Goal: Task Accomplishment & Management: Use online tool/utility

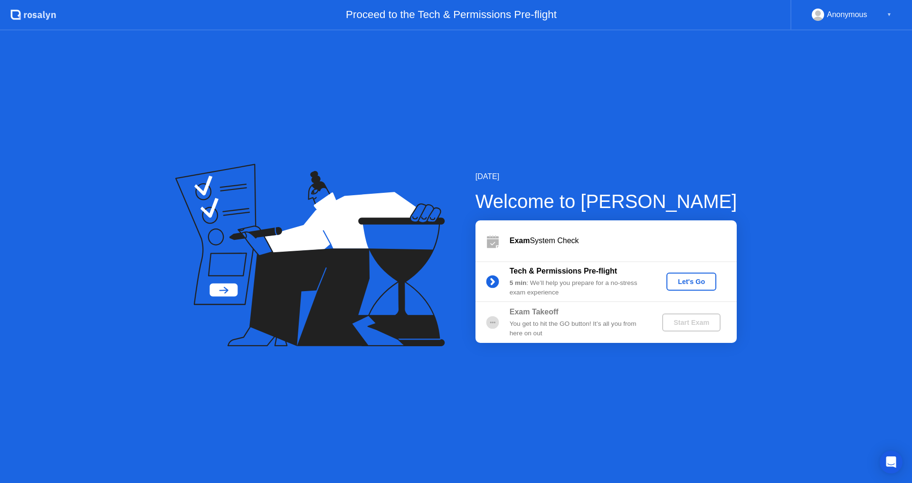
click at [500, 325] on circle at bounding box center [492, 322] width 19 height 19
click at [702, 273] on button "Let's Go" at bounding box center [691, 282] width 50 height 18
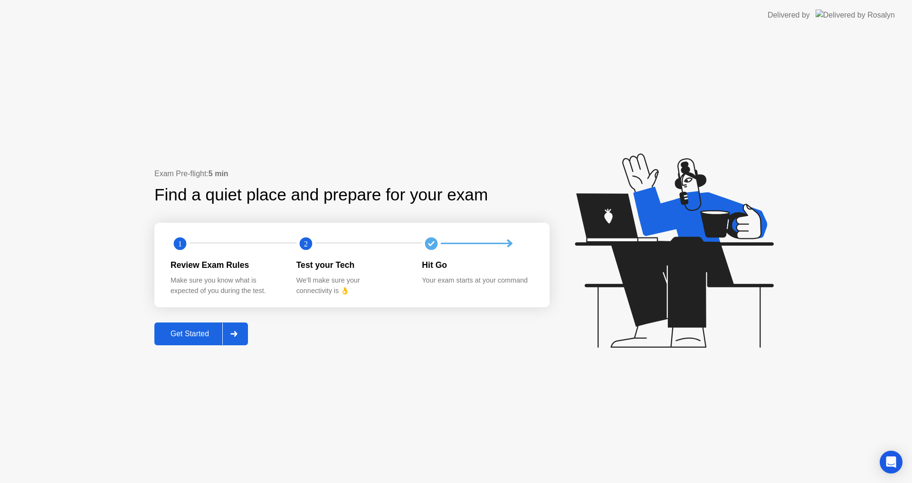
click at [192, 333] on div "Get Started" at bounding box center [189, 334] width 65 height 9
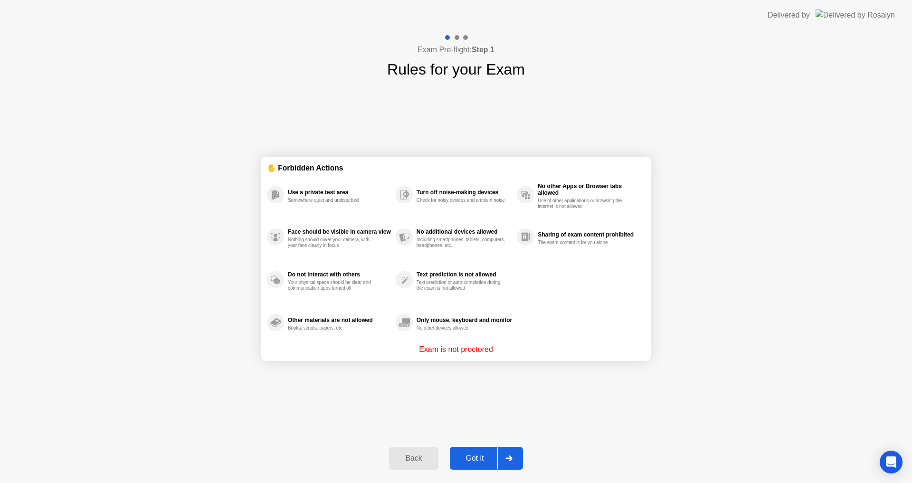
drag, startPoint x: 320, startPoint y: 203, endPoint x: 336, endPoint y: 199, distance: 16.1
click at [336, 199] on div "Somewhere quiet and undisturbed" at bounding box center [333, 201] width 90 height 6
click at [485, 466] on button "Got it" at bounding box center [486, 458] width 73 height 23
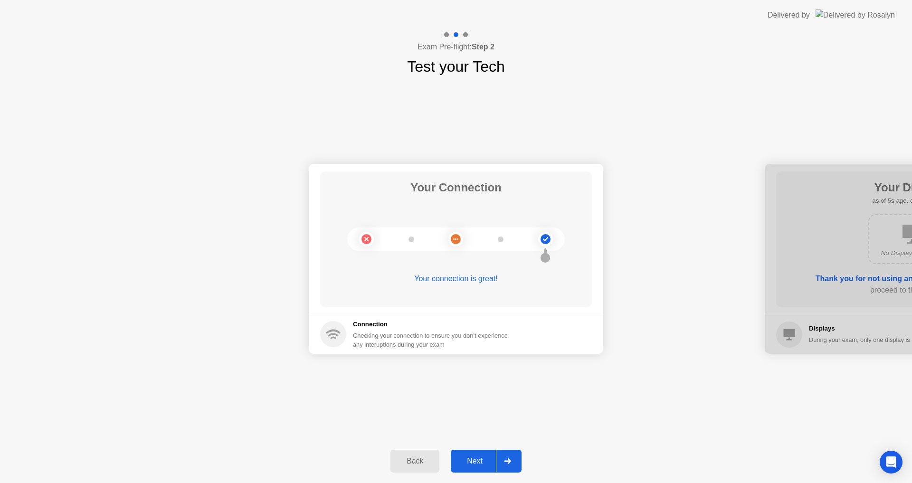
click at [460, 452] on button "Next" at bounding box center [486, 461] width 71 height 23
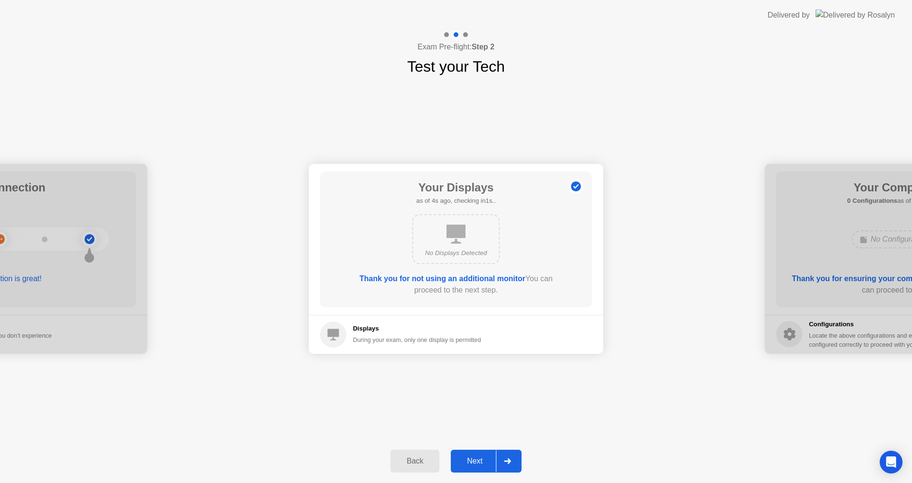
click at [472, 460] on div "Next" at bounding box center [475, 461] width 42 height 9
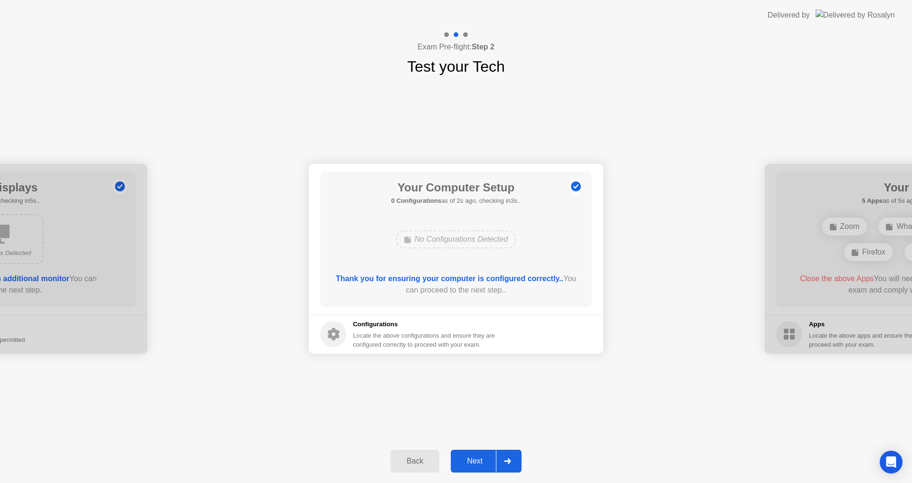
click at [451, 468] on button "Next" at bounding box center [486, 461] width 71 height 23
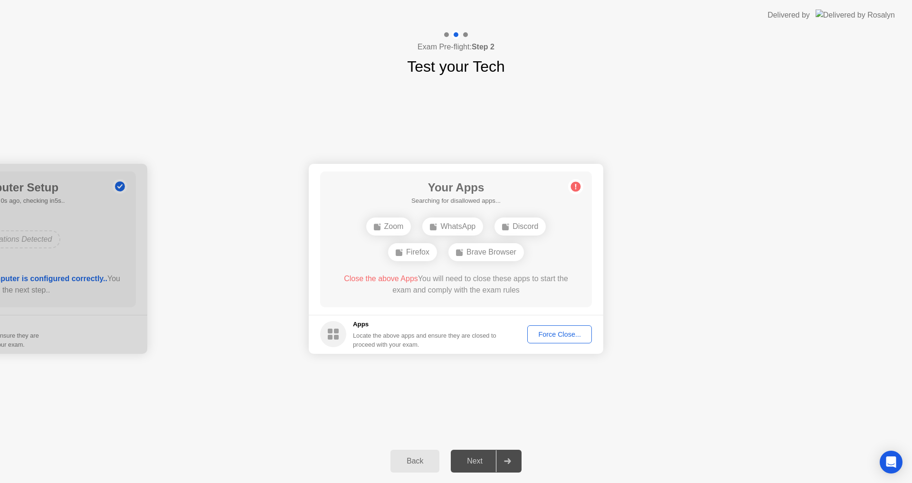
click at [382, 410] on div "Your Connection Your connection is great! Connection Checking your connection t…" at bounding box center [456, 258] width 912 height 361
click at [448, 244] on div "Zoom WhatsApp Discord Firefox Brave Browser" at bounding box center [456, 239] width 218 height 51
click at [456, 233] on div "WhatsApp" at bounding box center [452, 227] width 61 height 18
click at [456, 232] on div "WhatsApp" at bounding box center [452, 227] width 61 height 18
click at [463, 227] on div "WhatsApp" at bounding box center [452, 227] width 61 height 18
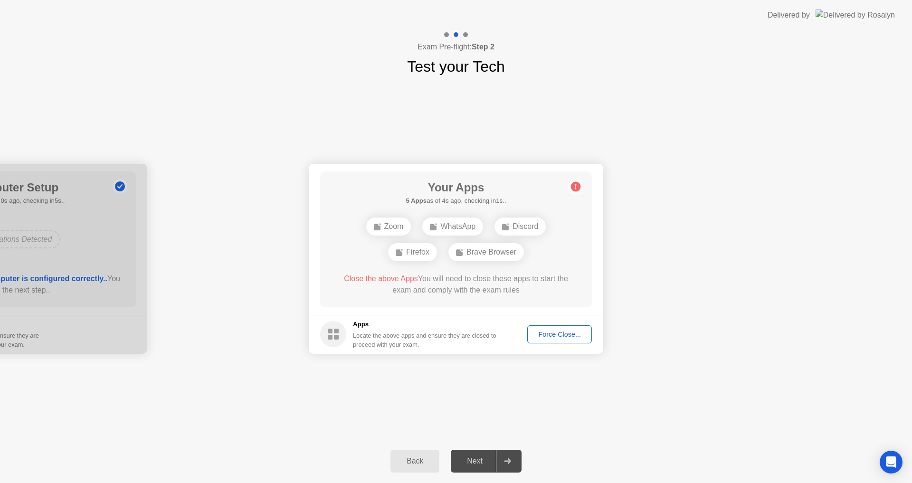
click at [577, 186] on circle at bounding box center [576, 186] width 10 height 10
click at [559, 343] on footer "Apps Locate the above apps and ensure they are closed to proceed with your exam…" at bounding box center [456, 334] width 294 height 39
click at [556, 325] on footer "Apps Locate the above apps and ensure they are closed to proceed with your exam…" at bounding box center [456, 334] width 294 height 39
click at [536, 335] on div "Force Close..." at bounding box center [559, 335] width 58 height 8
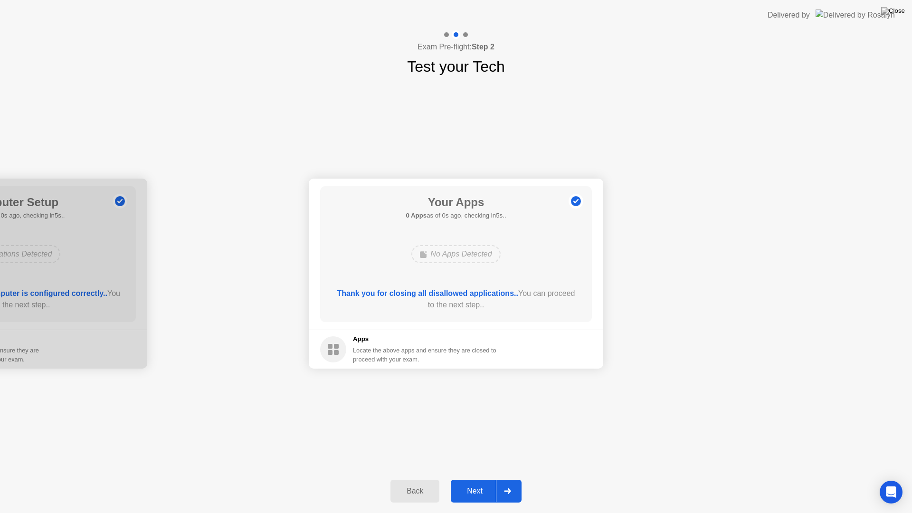
click at [520, 397] on div "Your Connection Your connection is great! Connection Checking your connection t…" at bounding box center [456, 273] width 912 height 391
click at [469, 481] on button "Next" at bounding box center [486, 491] width 71 height 23
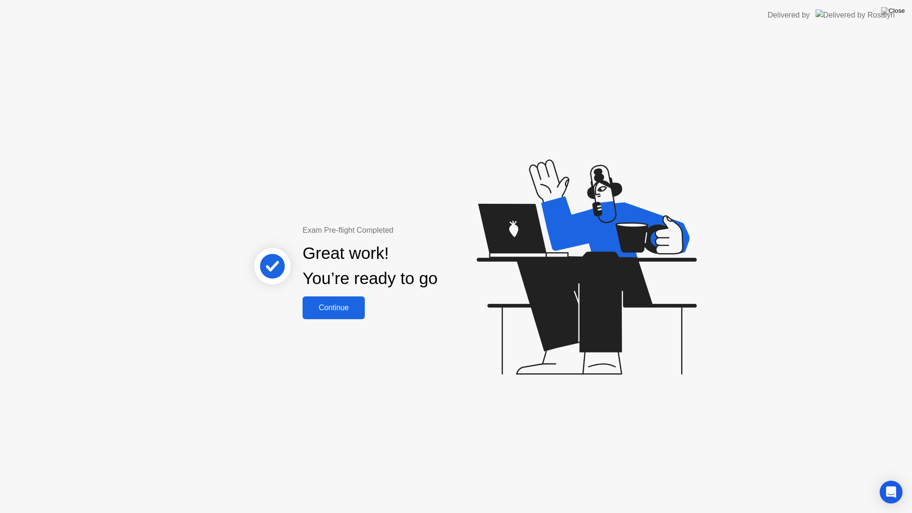
click at [336, 322] on div "Exam Pre-flight Completed Great work! You’re ready to go Continue" at bounding box center [456, 271] width 912 height 483
click at [340, 312] on div "Continue" at bounding box center [333, 307] width 57 height 9
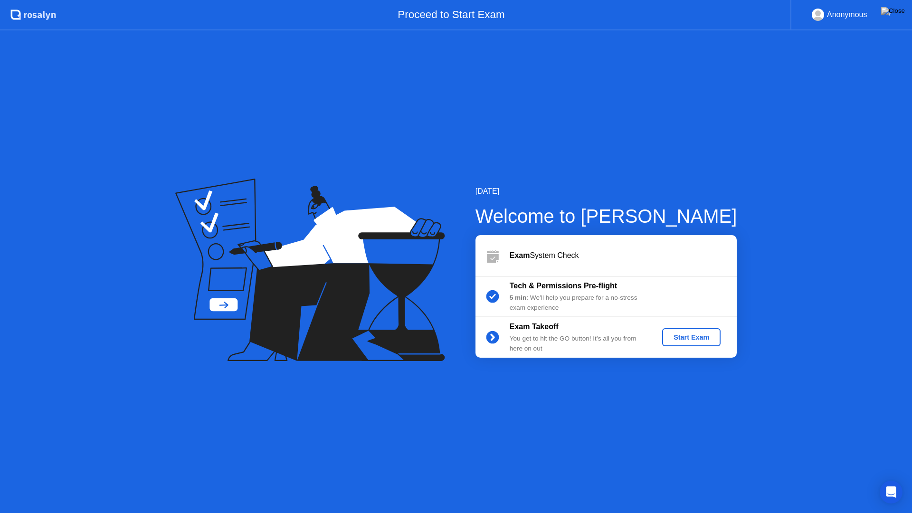
click at [705, 333] on div "Start Exam" at bounding box center [691, 337] width 51 height 8
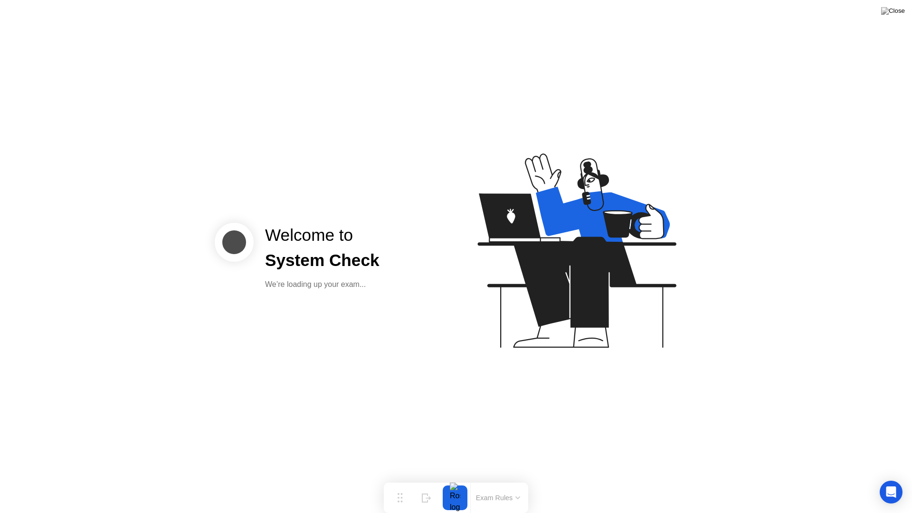
click at [514, 388] on div "Welcome to System Check We’re loading up your exam..." at bounding box center [456, 256] width 912 height 513
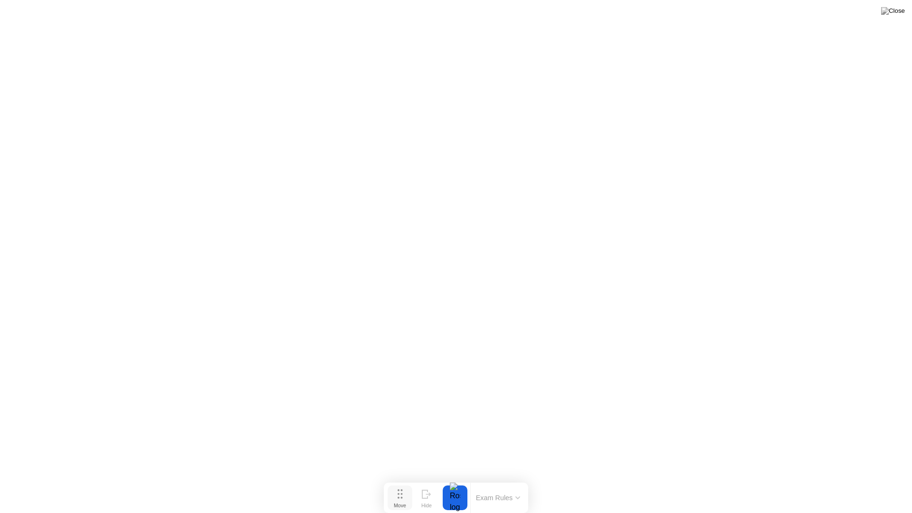
click at [395, 483] on div "Move" at bounding box center [400, 505] width 12 height 6
drag, startPoint x: 395, startPoint y: 503, endPoint x: 397, endPoint y: 442, distance: 61.3
click at [397, 442] on div "Move" at bounding box center [402, 444] width 12 height 6
drag, startPoint x: 399, startPoint y: 438, endPoint x: 395, endPoint y: 498, distance: 60.0
click at [395, 483] on div "Move" at bounding box center [392, 500] width 12 height 6
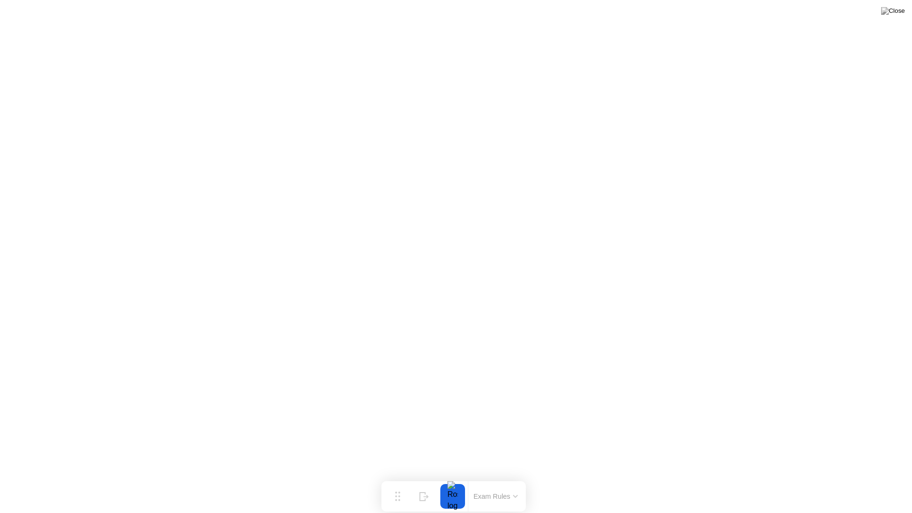
click at [497, 483] on button "Exam Rules" at bounding box center [496, 496] width 50 height 9
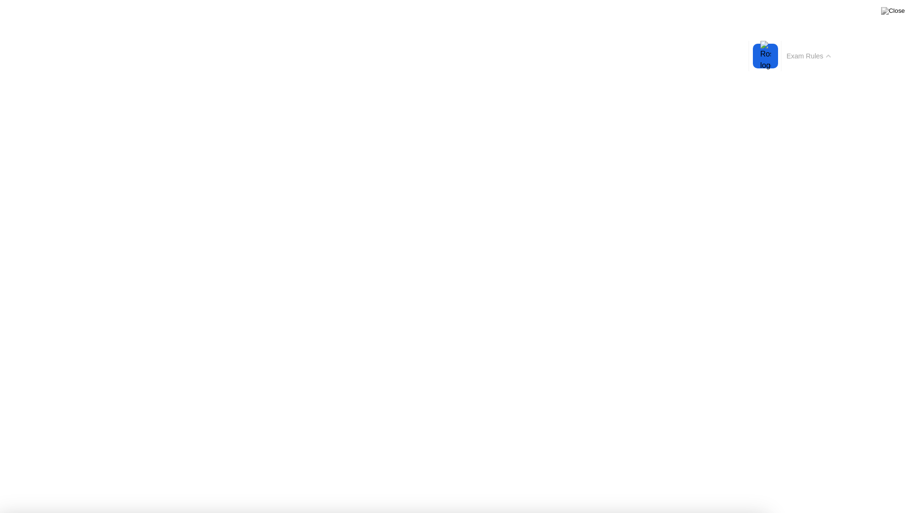
click at [812, 56] on button "Exam Rules" at bounding box center [809, 56] width 50 height 9
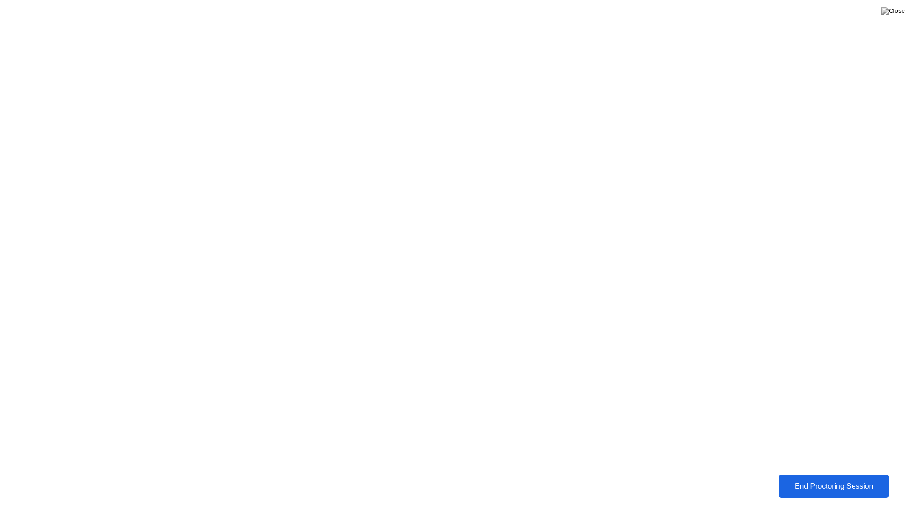
click at [778, 480] on button "End Proctoring Session" at bounding box center [833, 486] width 111 height 23
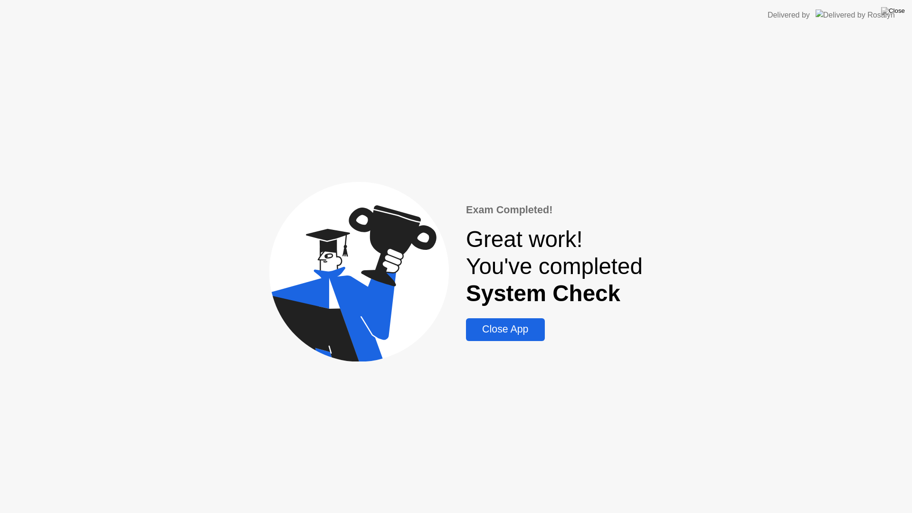
click at [491, 328] on div "Close App" at bounding box center [505, 329] width 73 height 12
